Goal: Transaction & Acquisition: Book appointment/travel/reservation

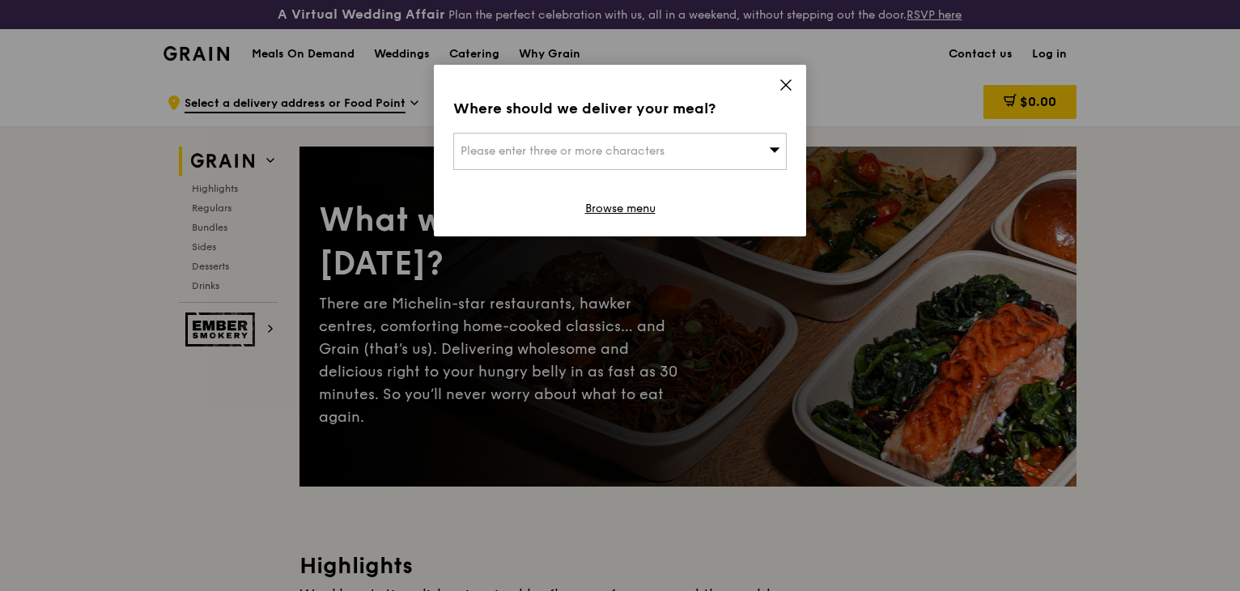
click at [789, 85] on icon at bounding box center [786, 85] width 15 height 15
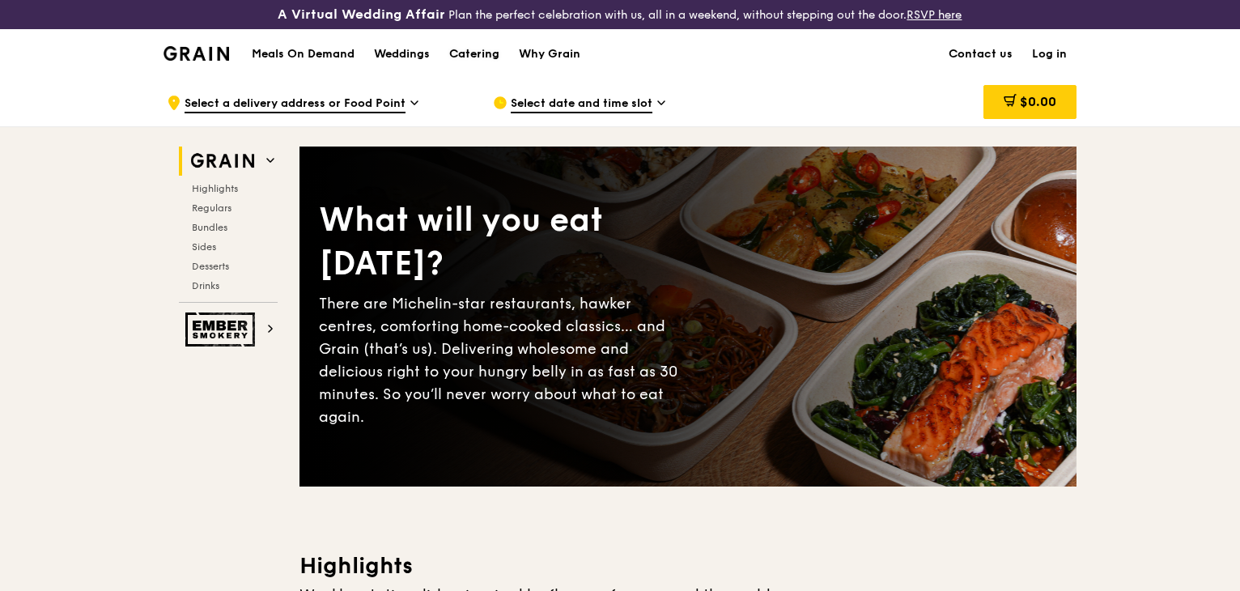
click at [500, 50] on div "Catering" at bounding box center [474, 54] width 50 height 49
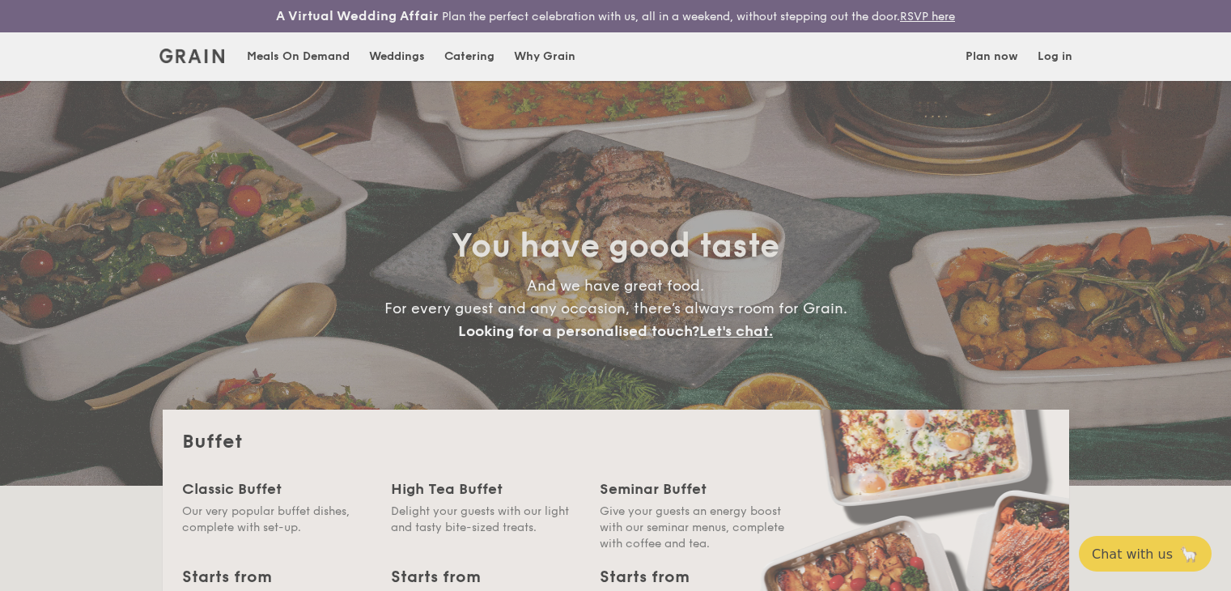
select select
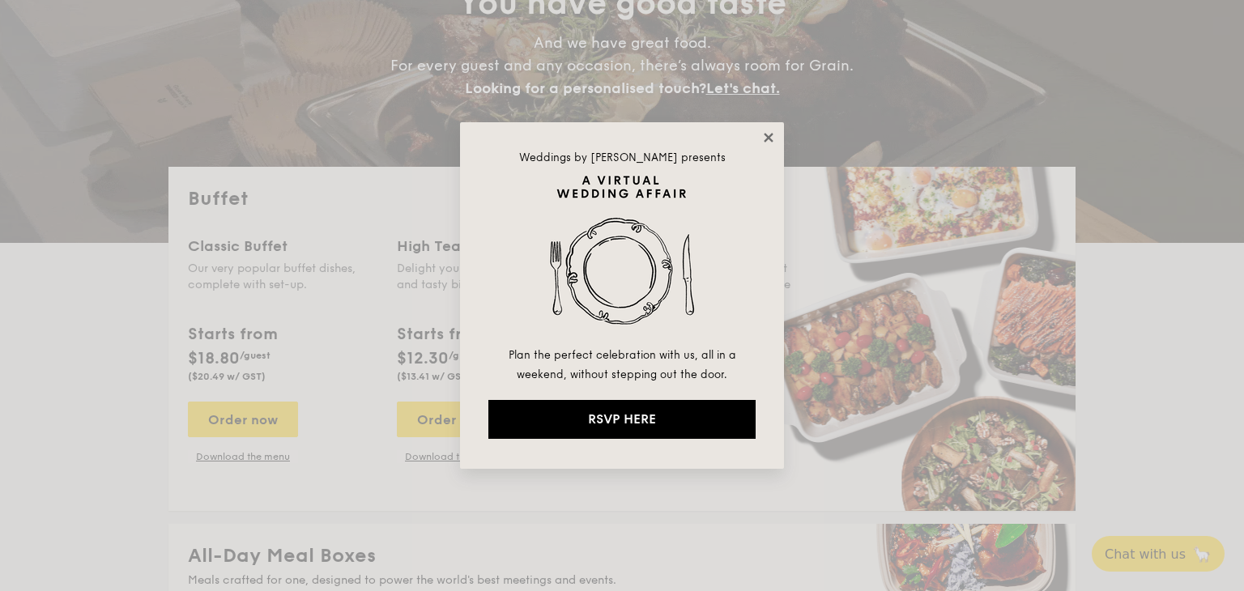
click at [762, 132] on icon at bounding box center [768, 137] width 15 height 15
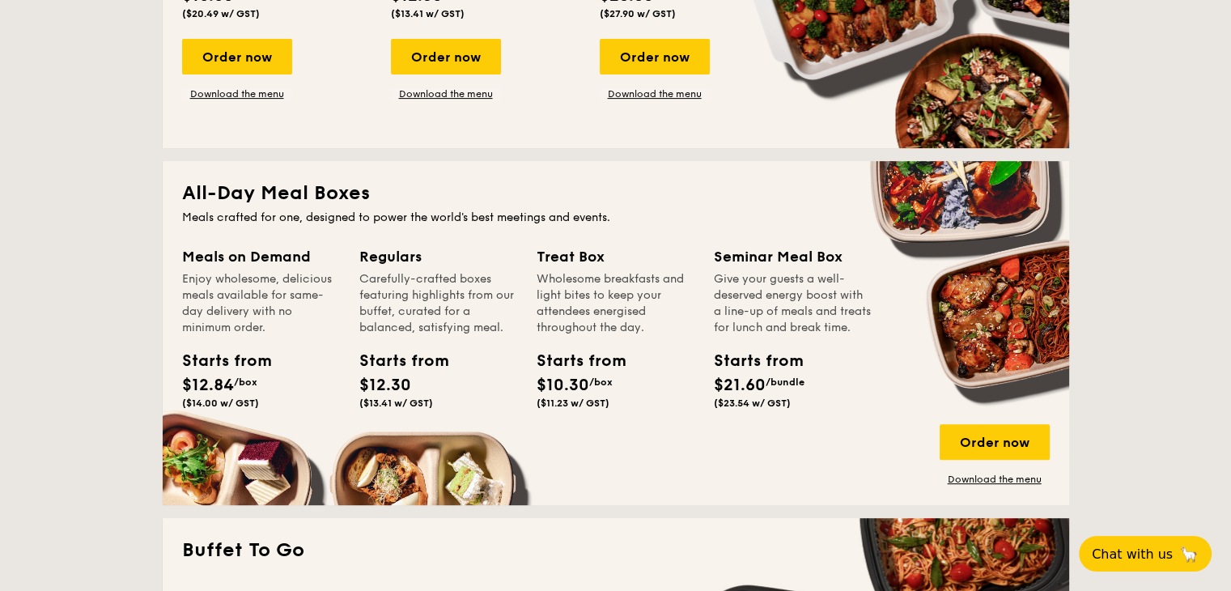
scroll to position [674, 0]
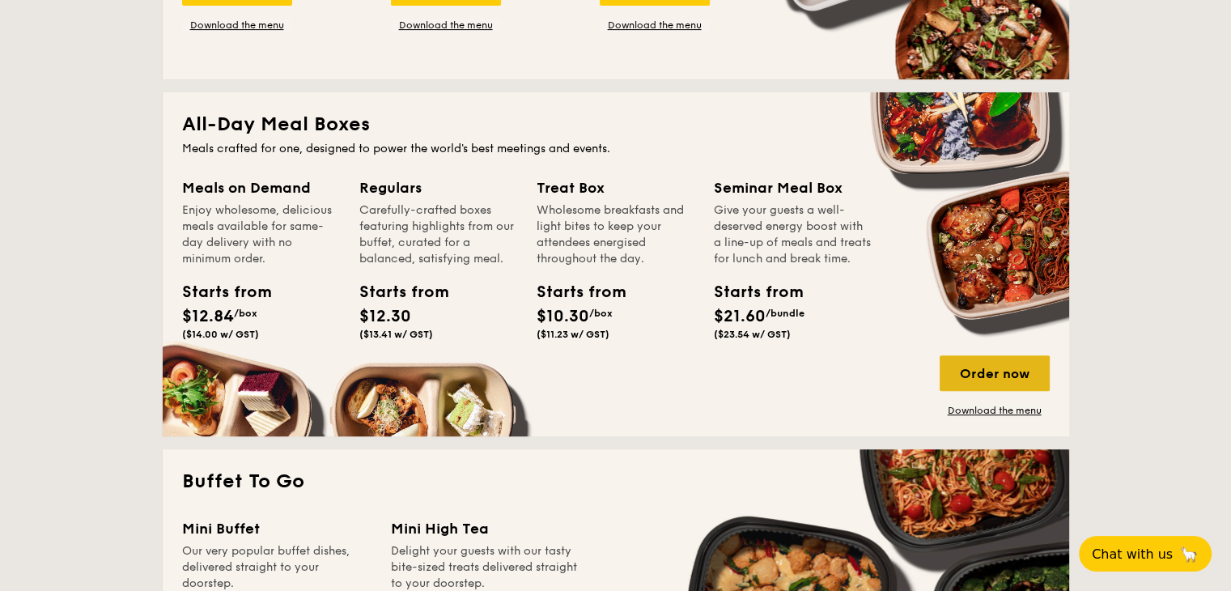
click at [986, 364] on div "Order now" at bounding box center [995, 373] width 110 height 36
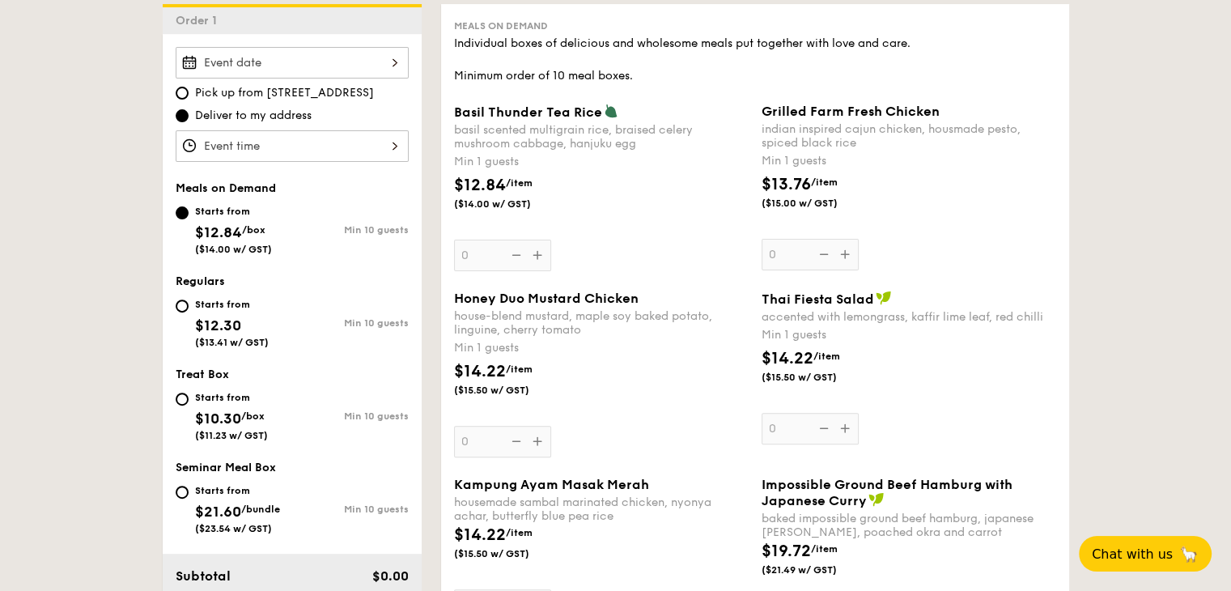
scroll to position [539, 0]
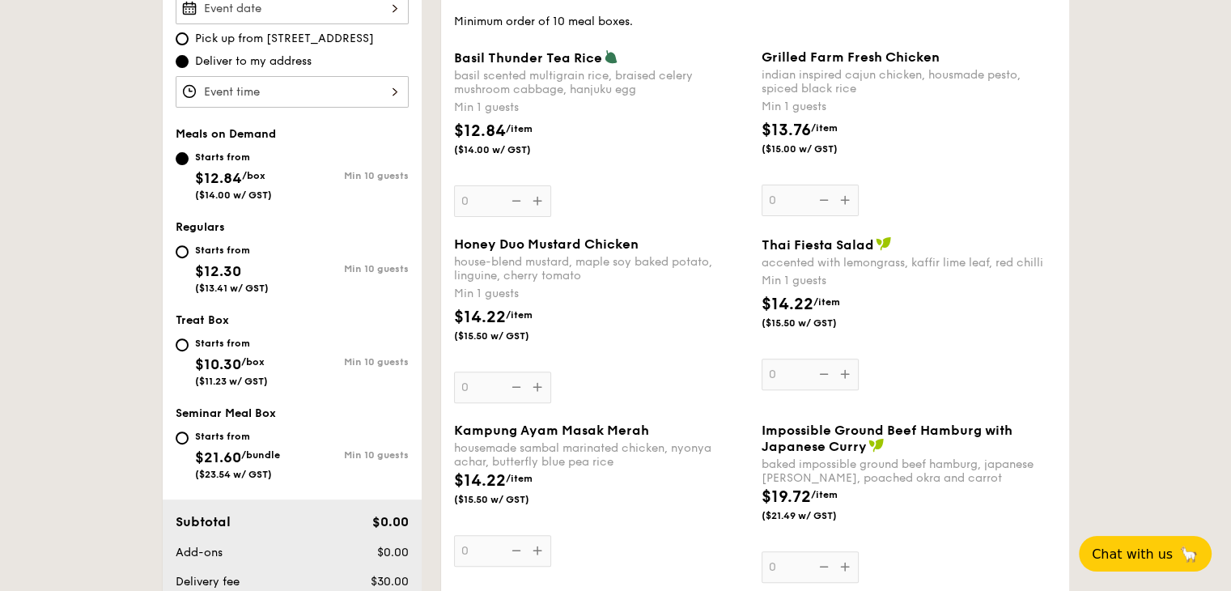
click at [317, 356] on div "Min 10 guests" at bounding box center [350, 361] width 117 height 11
click at [189, 351] on input "Starts from $10.30 /box ($11.23 w/ GST) Min 10 guests" at bounding box center [182, 344] width 13 height 13
radio input "true"
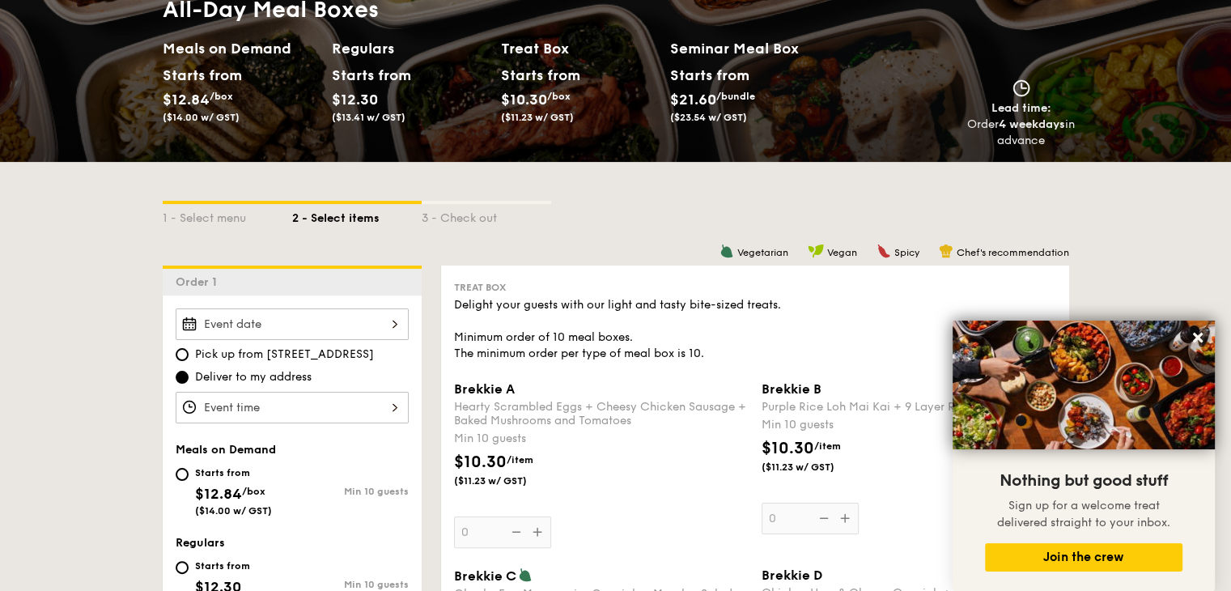
scroll to position [213, 0]
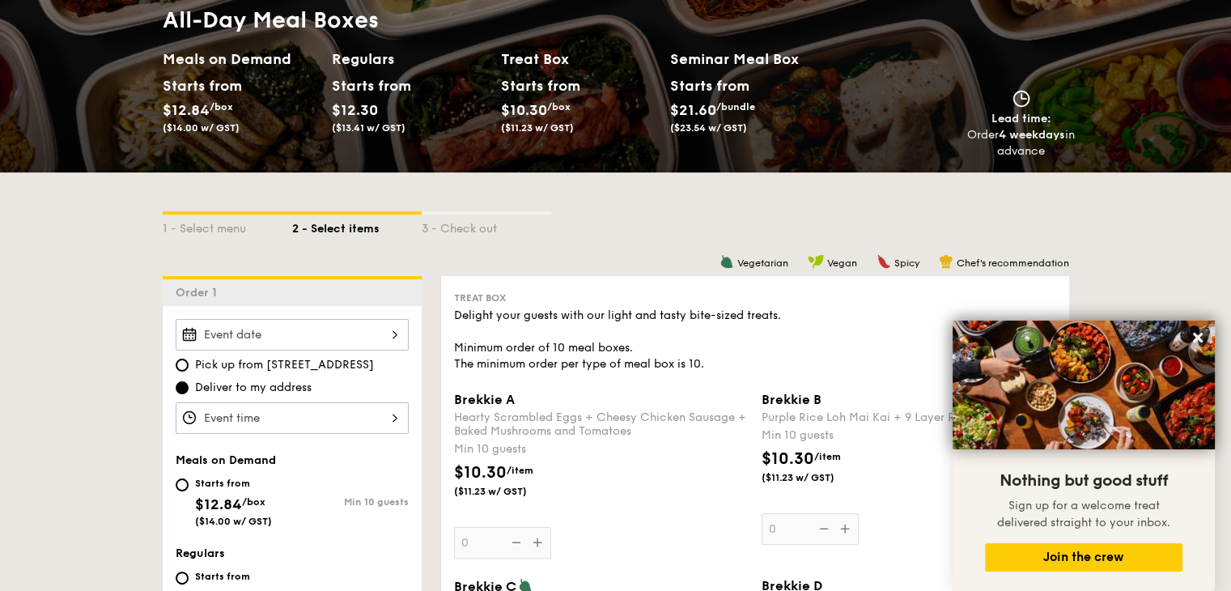
click at [667, 97] on div "Starts from $21.60 /bundle ($23.54 w/ GST)" at bounding box center [709, 104] width 91 height 60
select select
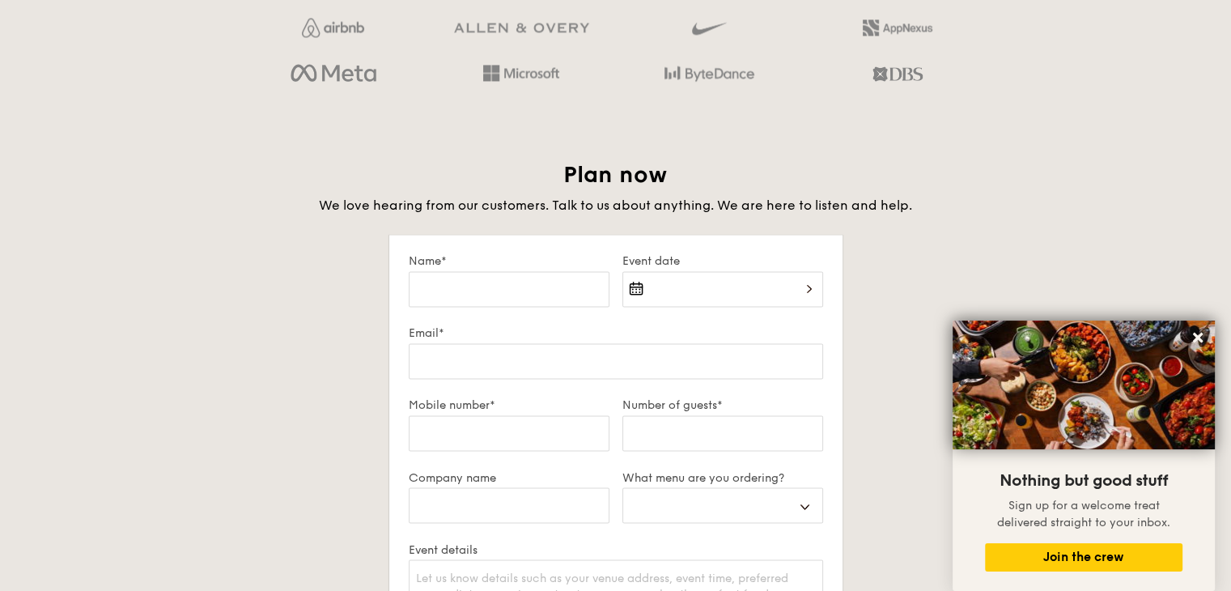
scroll to position [2794, 0]
